Goal: Task Accomplishment & Management: Manage account settings

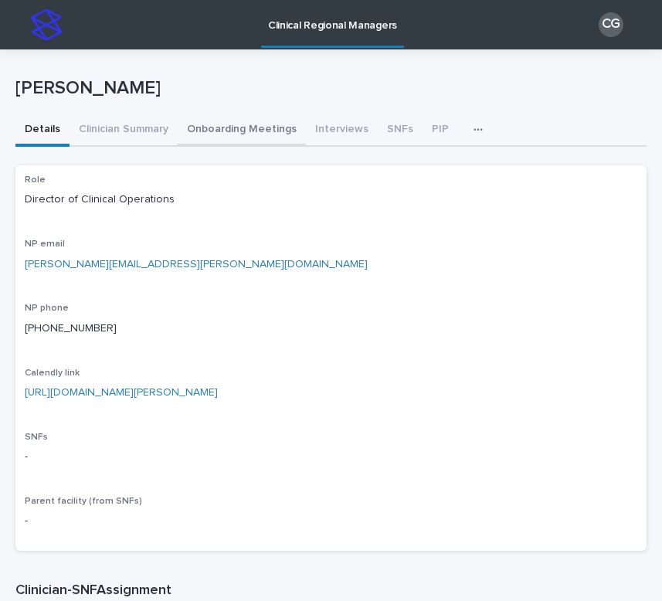
click at [259, 136] on button "Onboarding Meetings" at bounding box center [242, 130] width 128 height 32
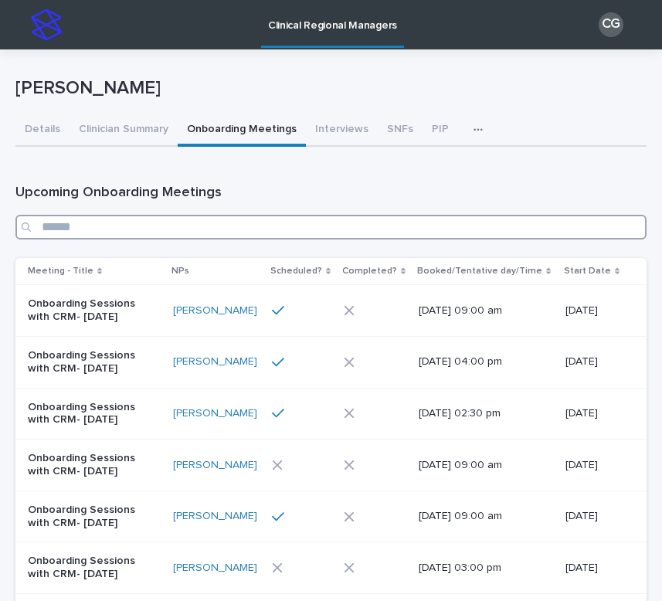
click at [189, 229] on input "Search" at bounding box center [330, 227] width 631 height 25
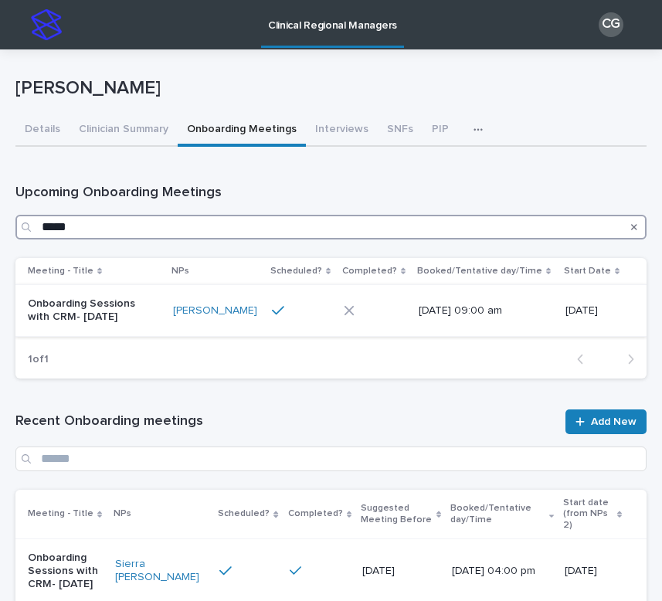
type input "*****"
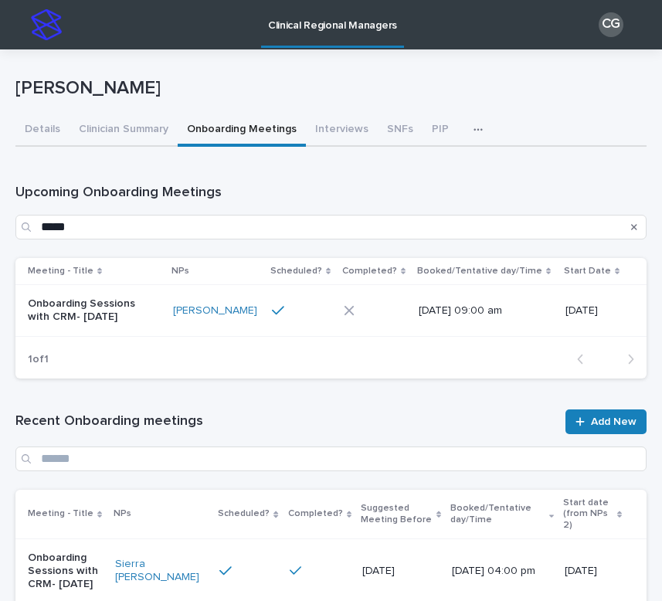
click at [148, 326] on div "Onboarding Sessions with CRM- [DATE]" at bounding box center [94, 310] width 133 height 39
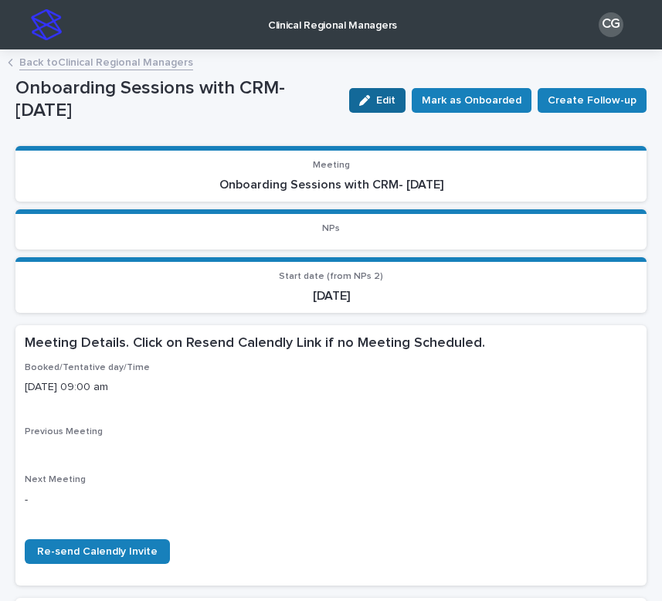
click at [375, 108] on button "Edit" at bounding box center [377, 100] width 56 height 25
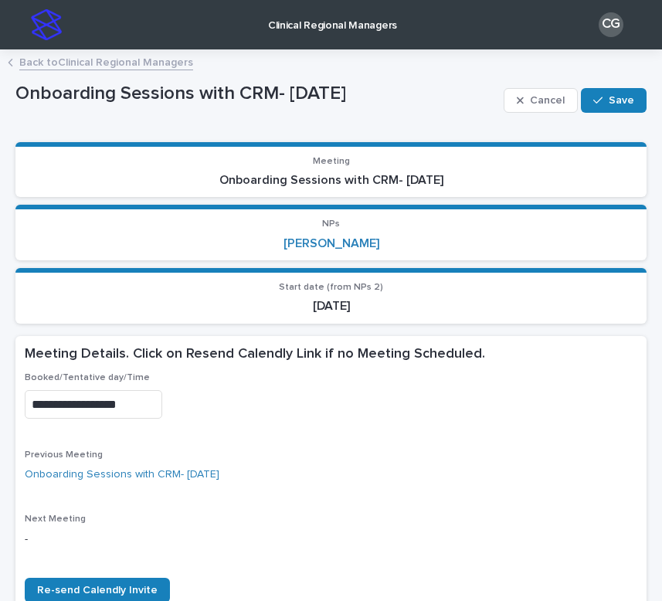
scroll to position [634, 0]
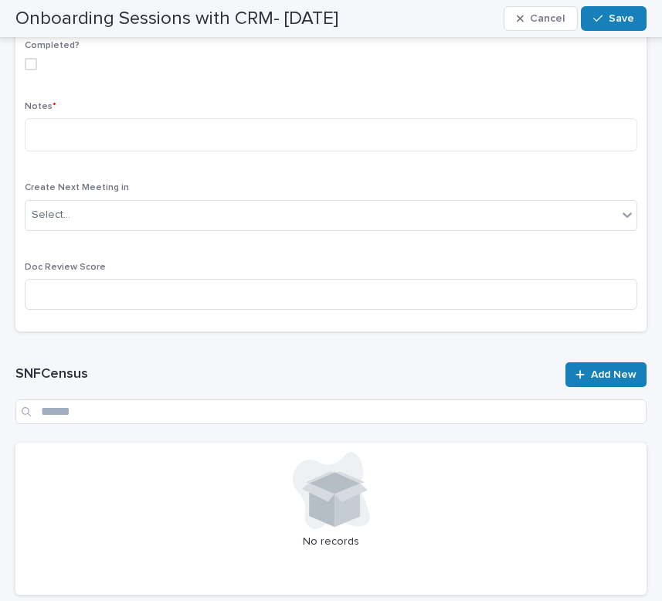
click at [31, 65] on span at bounding box center [31, 64] width 12 height 12
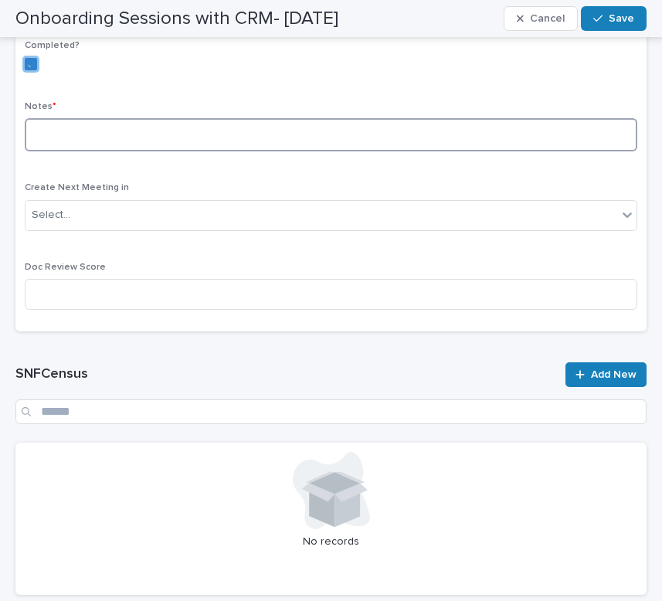
click at [73, 130] on textarea at bounding box center [331, 134] width 613 height 33
paste textarea "**********"
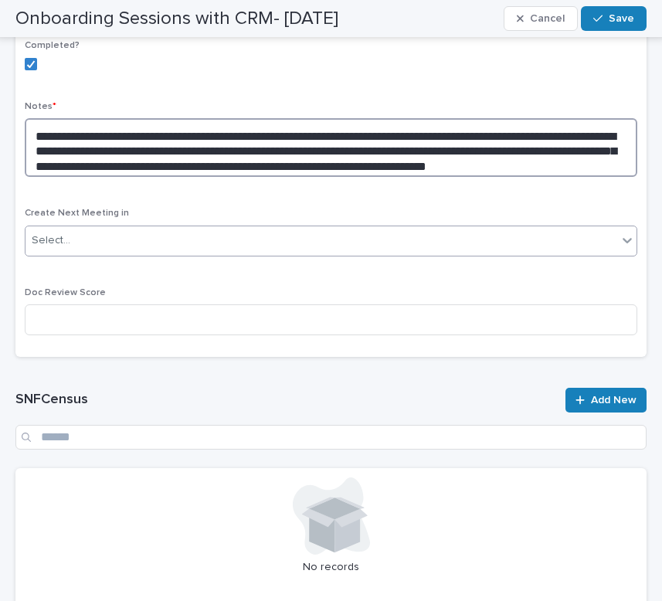
type textarea "**********"
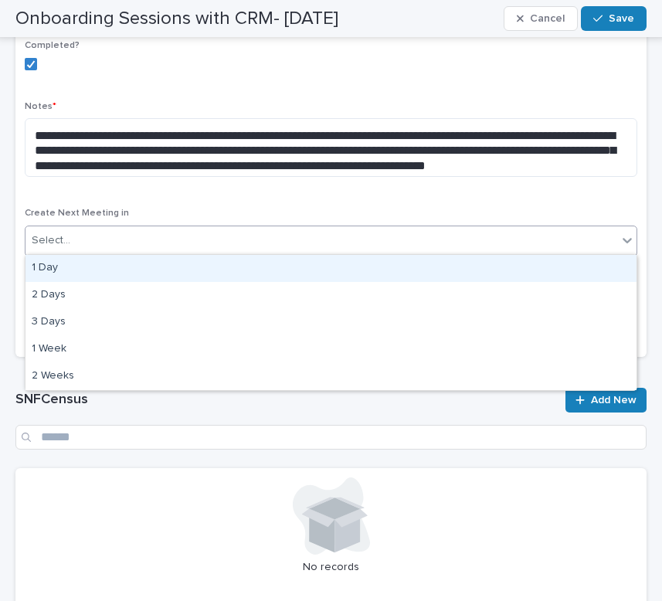
click at [153, 233] on div "Select..." at bounding box center [321, 240] width 592 height 25
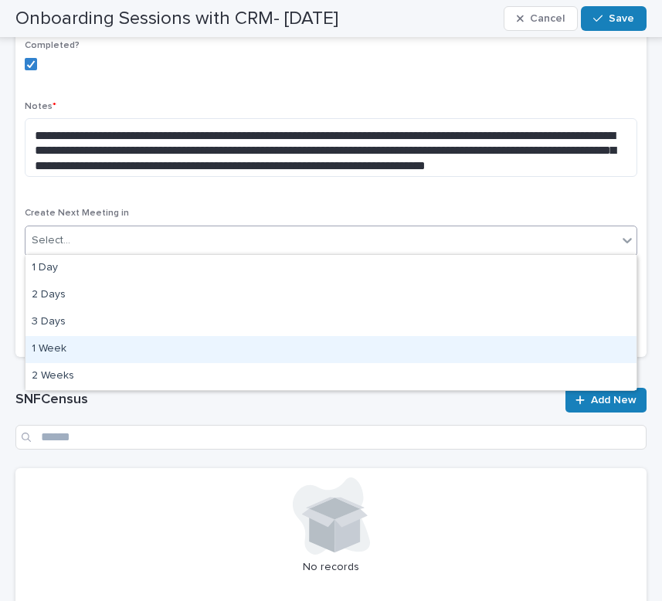
click at [153, 348] on div "1 Week" at bounding box center [330, 349] width 611 height 27
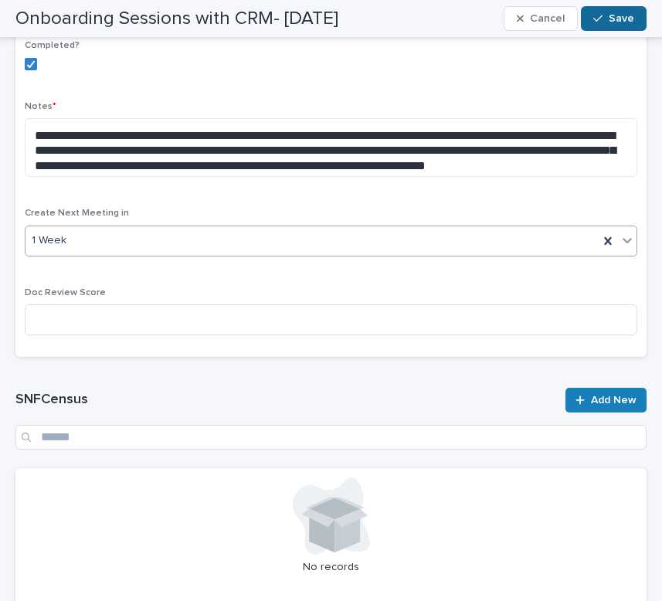
click at [634, 7] on button "Save" at bounding box center [614, 18] width 66 height 25
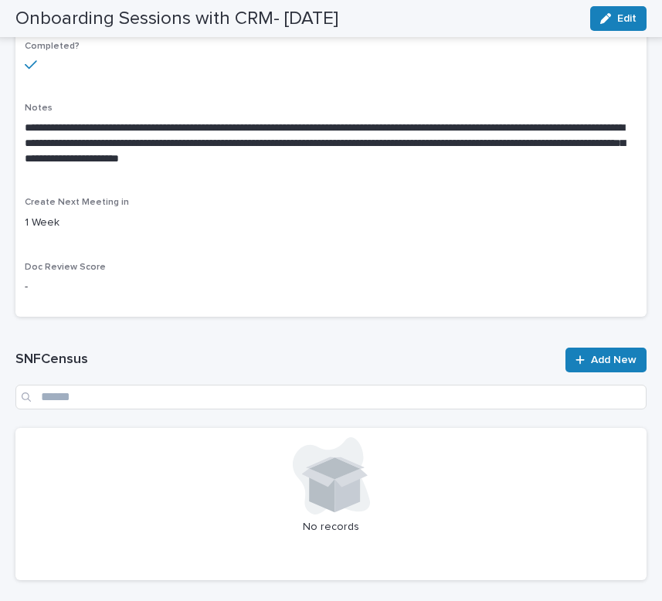
scroll to position [0, 0]
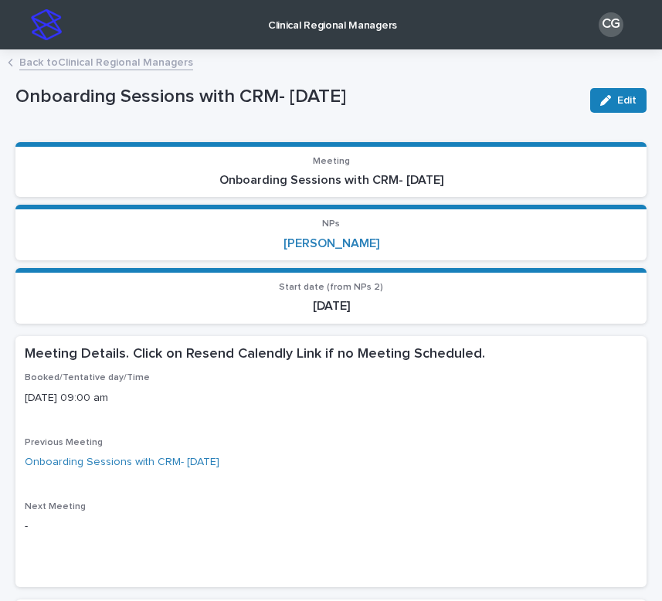
click at [120, 72] on div "Back to Clinical Regional Managers" at bounding box center [331, 64] width 662 height 22
click at [118, 66] on link "Back to Clinical Regional Managers" at bounding box center [106, 62] width 174 height 18
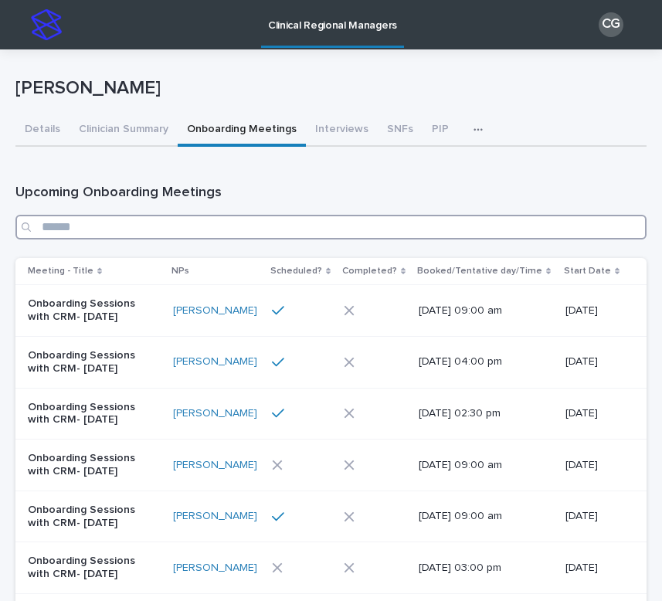
click at [224, 228] on input "Search" at bounding box center [330, 227] width 631 height 25
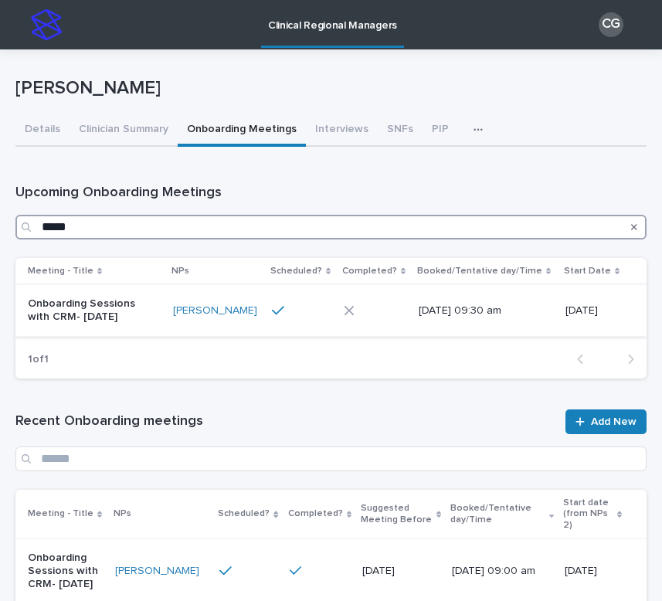
type input "*****"
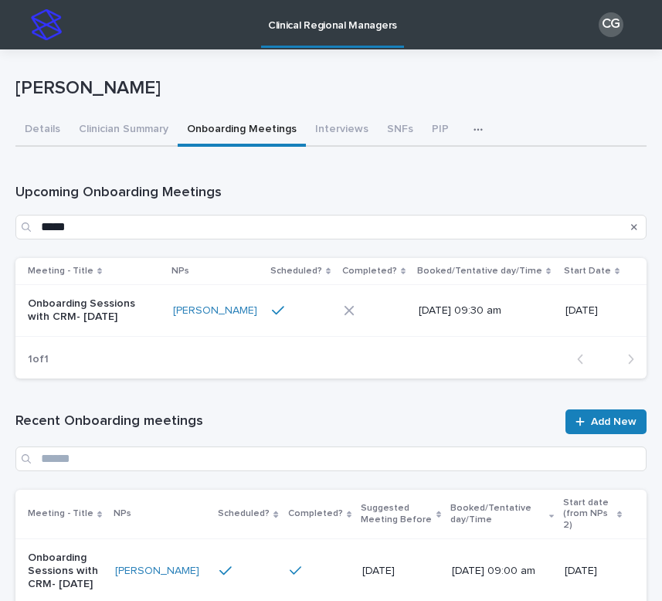
click at [306, 318] on div at bounding box center [301, 310] width 59 height 26
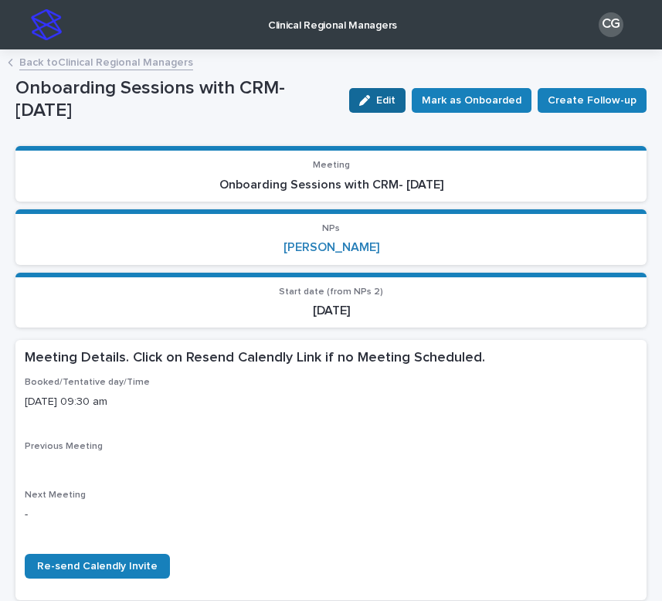
click at [376, 104] on div "button" at bounding box center [367, 100] width 17 height 11
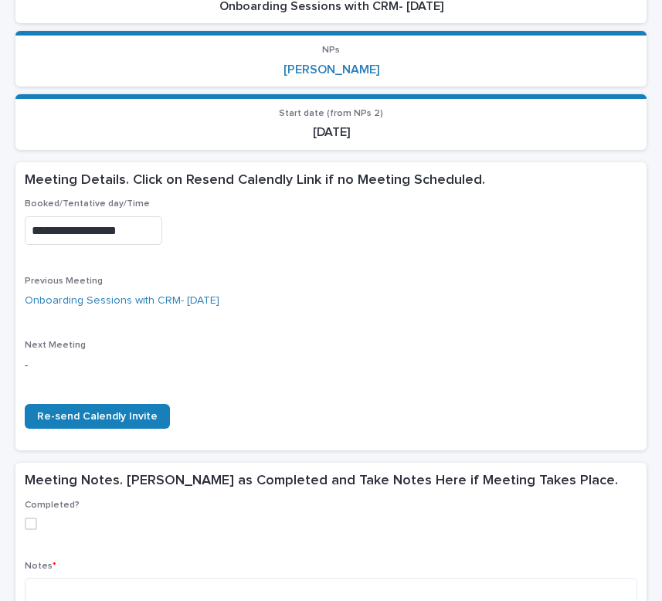
scroll to position [282, 0]
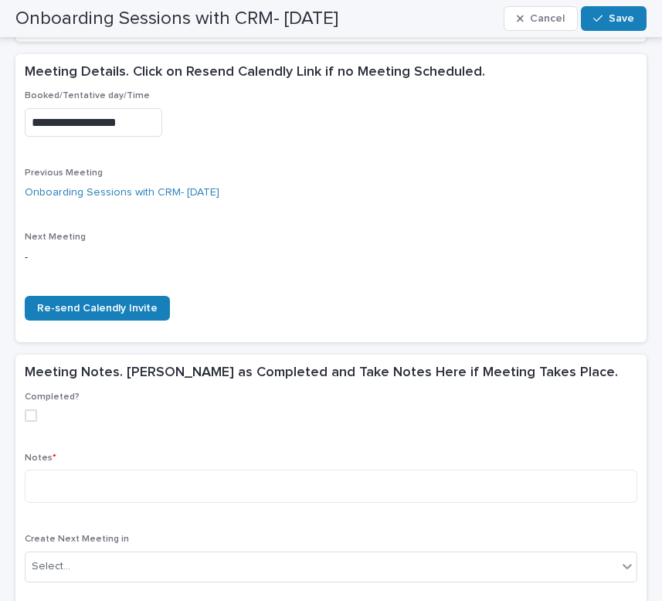
click at [31, 420] on div "Completed?" at bounding box center [331, 413] width 613 height 42
click at [31, 409] on span at bounding box center [31, 415] width 12 height 12
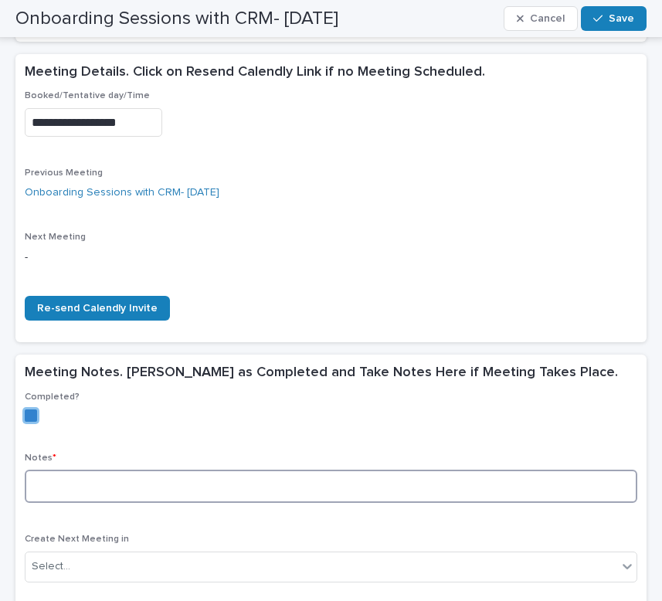
click at [66, 486] on textarea at bounding box center [331, 486] width 613 height 33
paste textarea "**********"
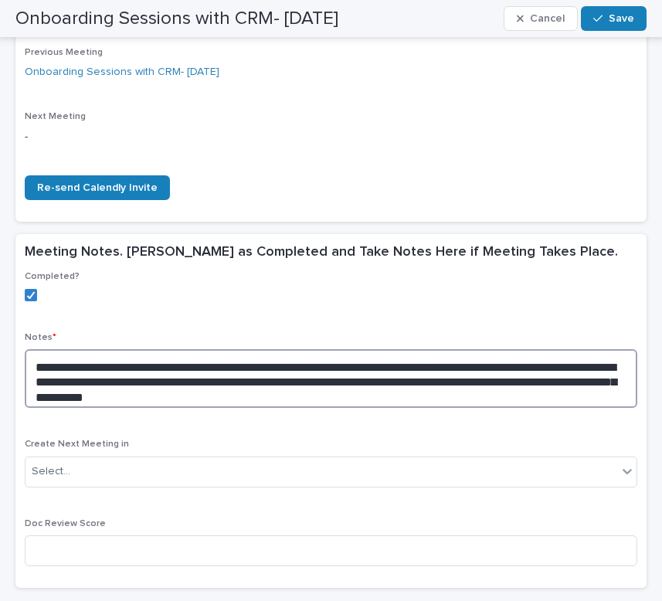
scroll to position [403, 0]
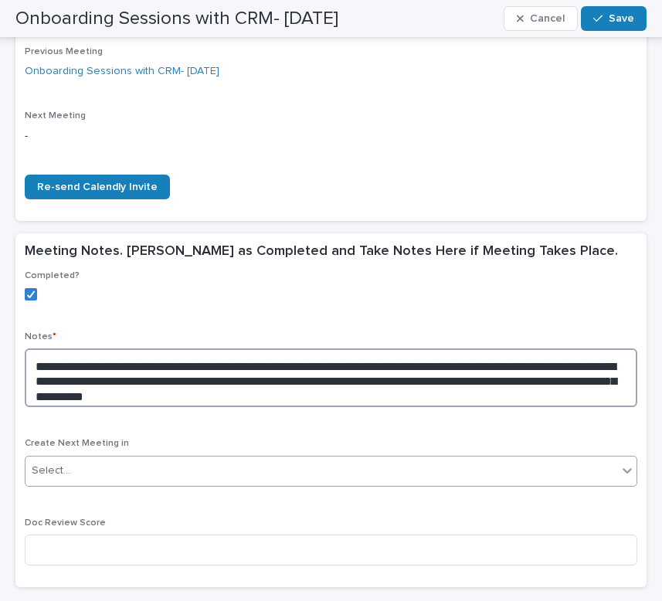
type textarea "**********"
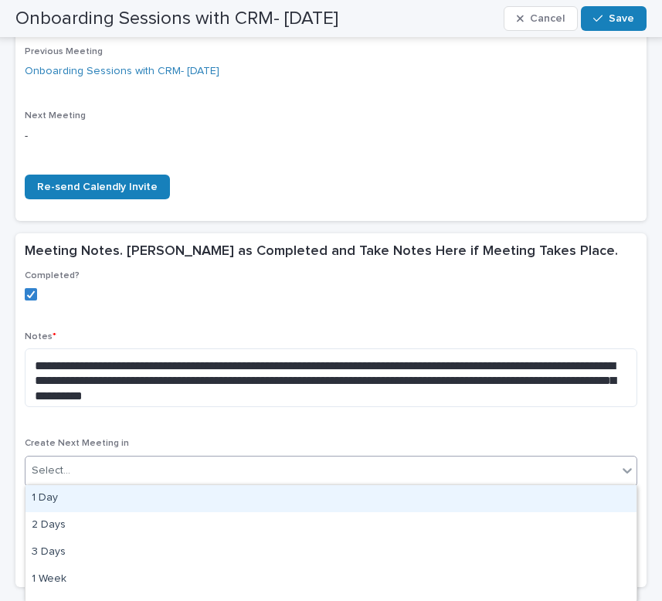
click at [216, 458] on div "Select..." at bounding box center [321, 470] width 592 height 25
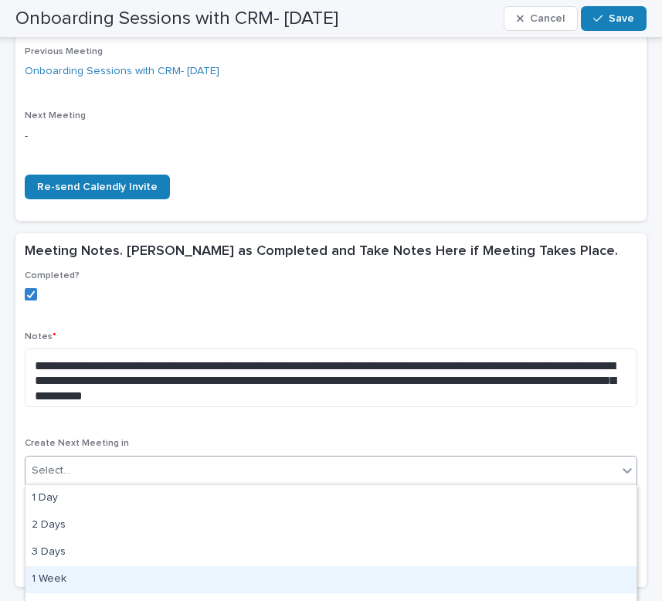
scroll to position [19, 0]
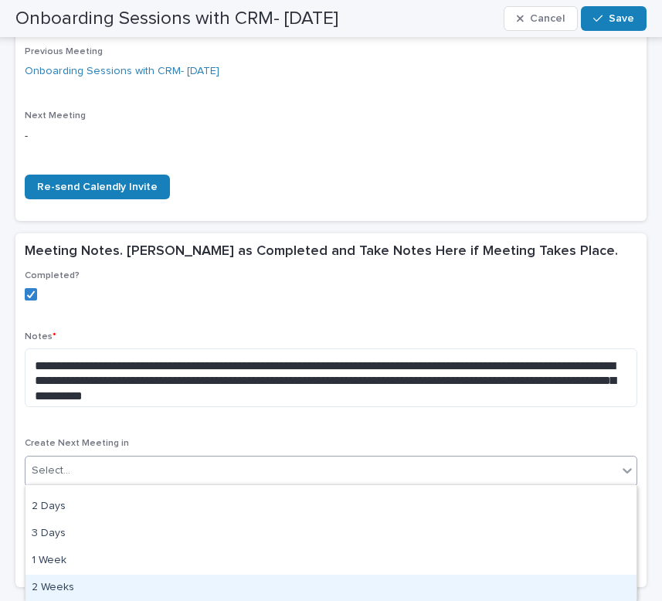
click at [189, 584] on div "2 Weeks" at bounding box center [330, 588] width 611 height 27
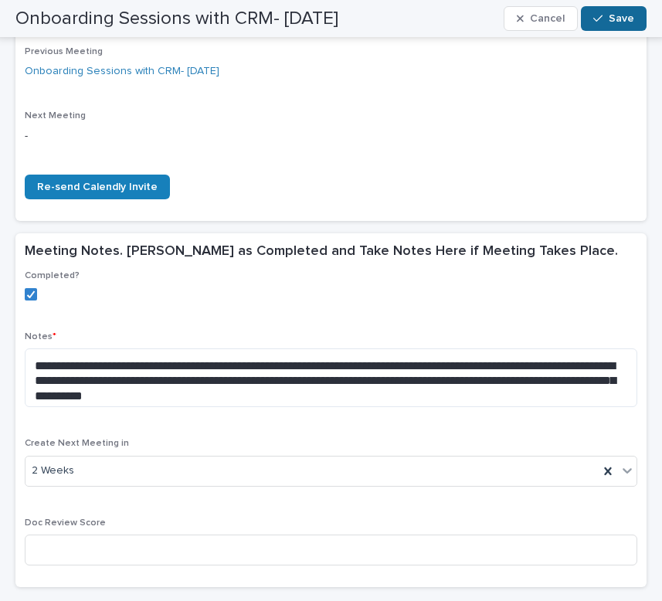
click at [611, 25] on button "Save" at bounding box center [614, 18] width 66 height 25
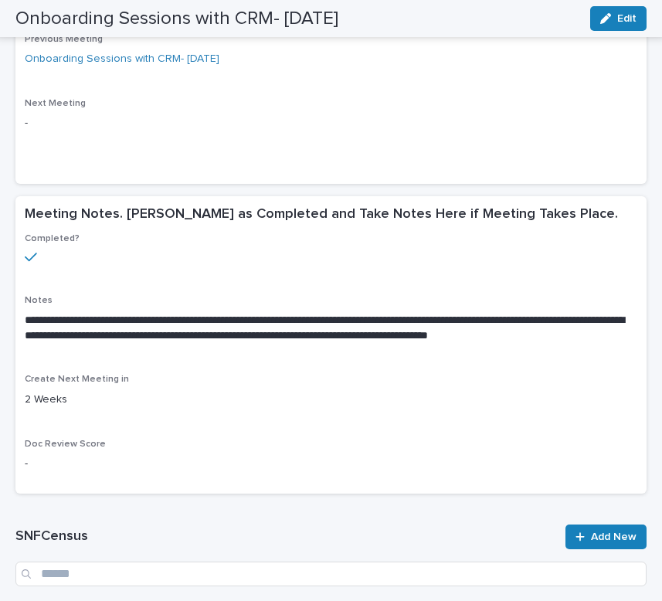
scroll to position [358, 0]
